Goal: Information Seeking & Learning: Learn about a topic

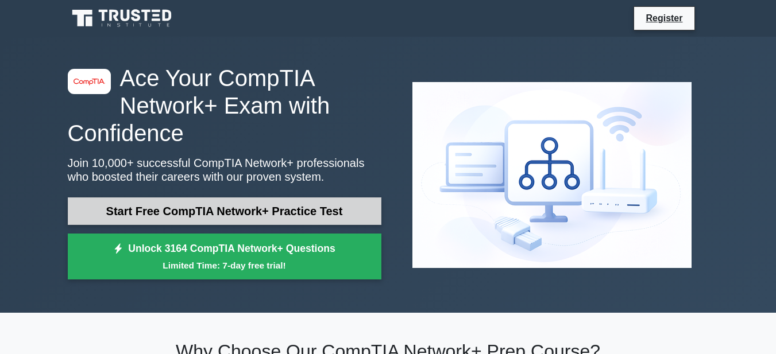
click at [286, 221] on link "Start Free CompTIA Network+ Practice Test" at bounding box center [224, 211] width 313 height 28
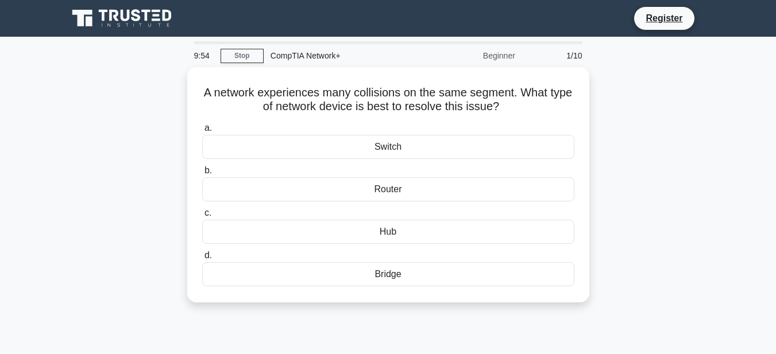
click at [281, 58] on div "CompTIA Network+" at bounding box center [343, 55] width 158 height 23
click at [258, 60] on link "Stop" at bounding box center [241, 56] width 43 height 14
